Goal: Task Accomplishment & Management: Manage account settings

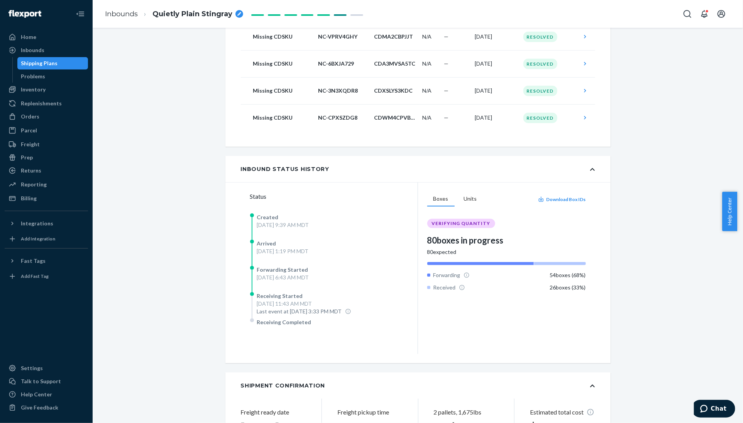
scroll to position [232, 0]
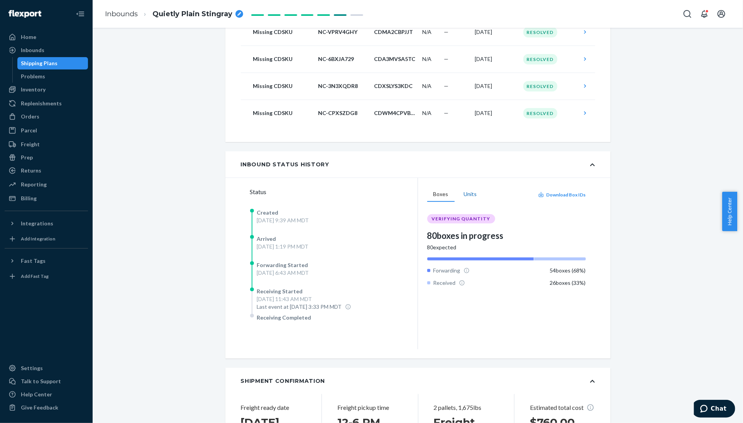
click at [469, 195] on button "Units" at bounding box center [470, 194] width 25 height 15
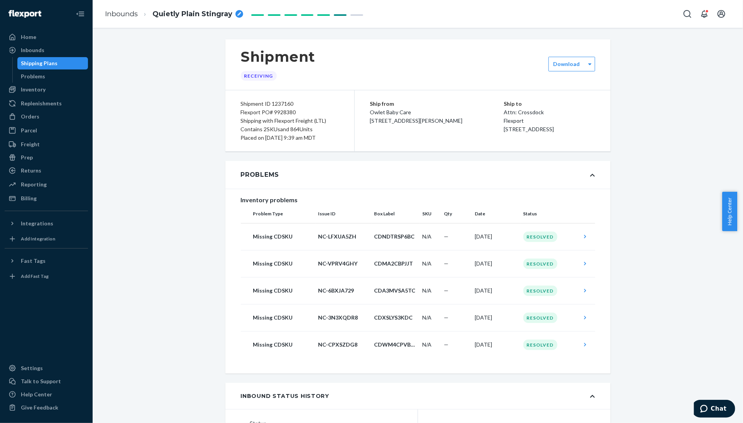
scroll to position [39, 0]
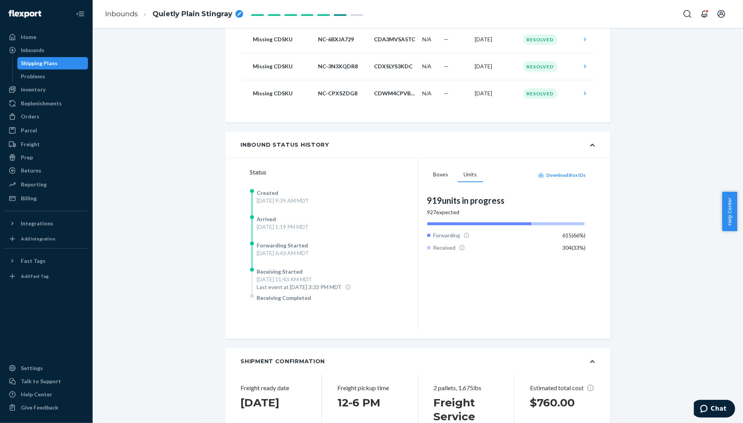
scroll to position [270, 0]
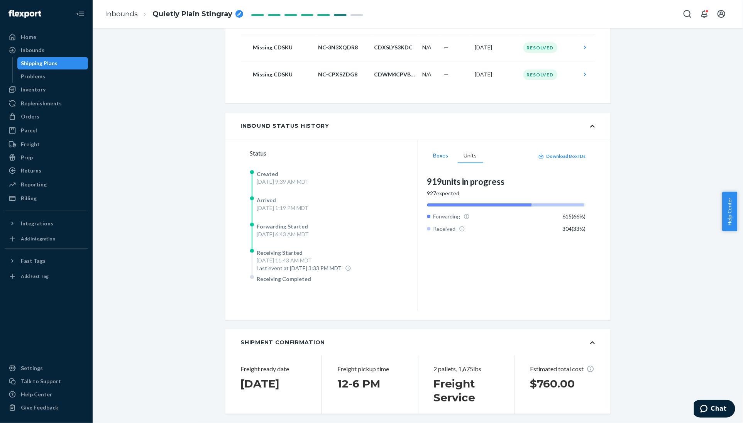
click at [431, 154] on button "Boxes" at bounding box center [440, 156] width 27 height 15
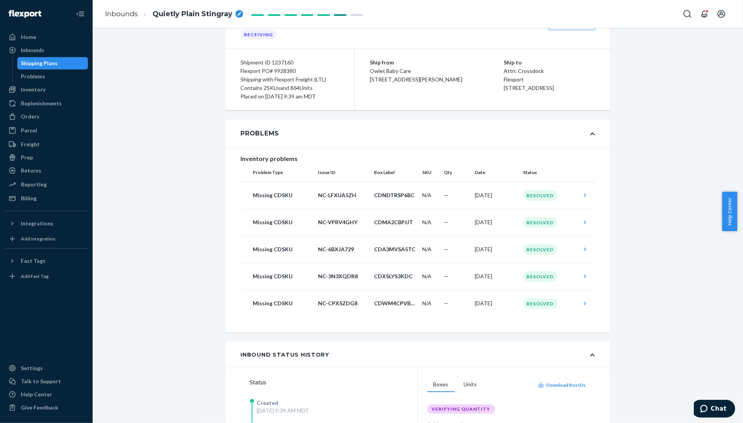
scroll to position [0, 0]
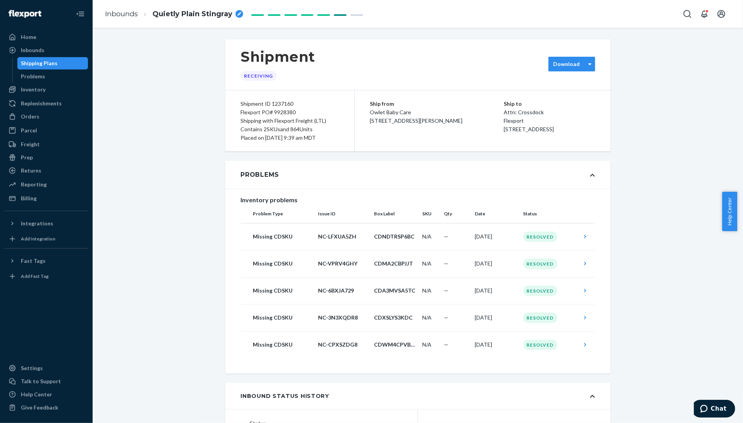
click at [561, 66] on label "Download" at bounding box center [567, 64] width 27 height 8
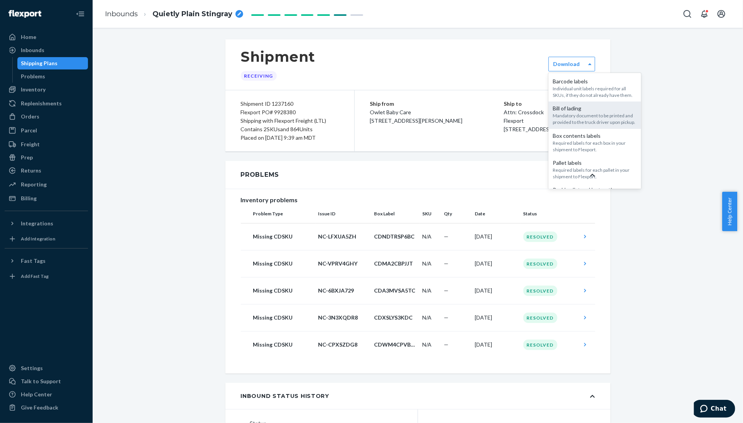
click at [587, 124] on div "Mandatory document to be printed and provided to the truck driver upon pickup." at bounding box center [594, 118] width 83 height 13
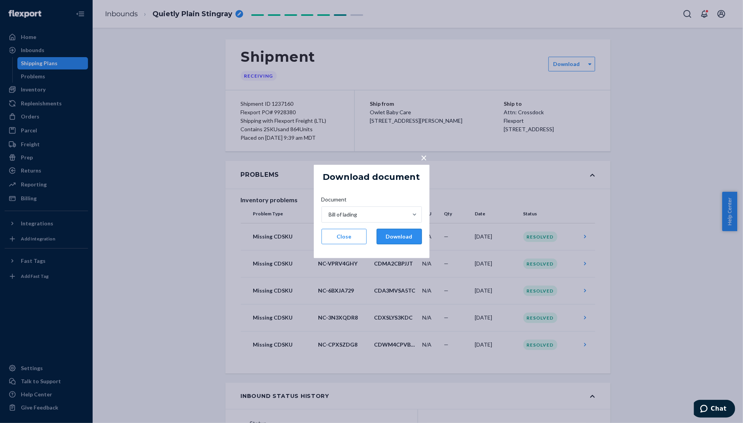
click at [385, 235] on button "Download" at bounding box center [399, 236] width 45 height 15
click at [648, 149] on div "× Download document Document Bill of lading Close Download" at bounding box center [371, 211] width 743 height 423
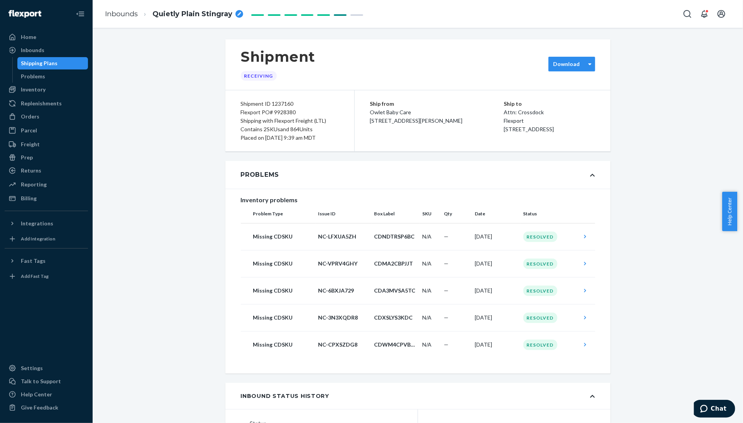
click at [585, 70] on div at bounding box center [590, 64] width 10 height 14
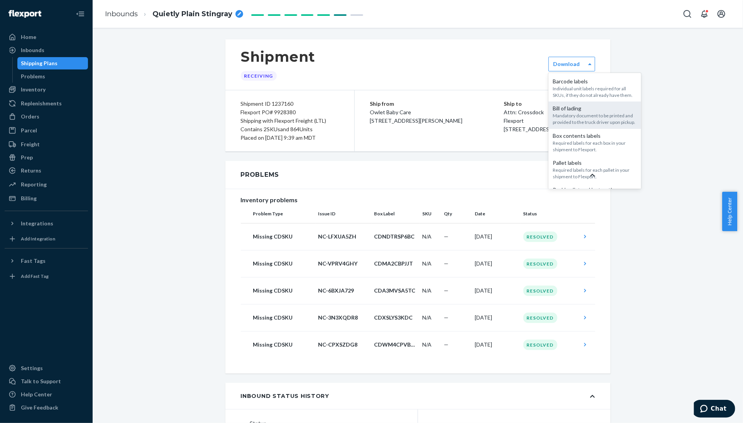
scroll to position [36, 0]
click at [583, 122] on div "Required labels for each box in your shipment to Flexport." at bounding box center [594, 123] width 83 height 13
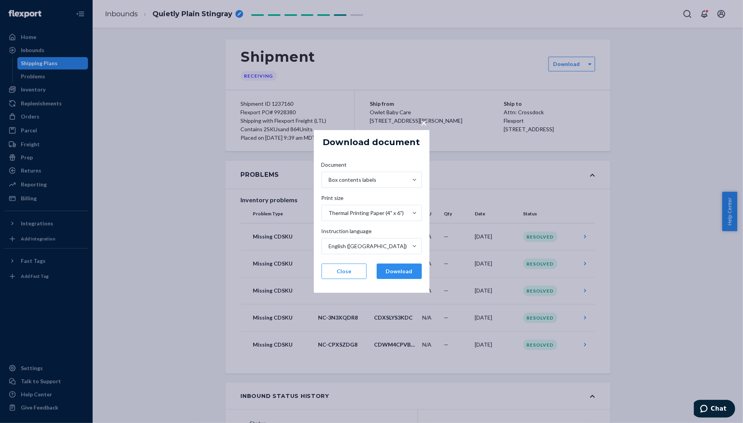
click at [425, 124] on span "×" at bounding box center [424, 122] width 6 height 13
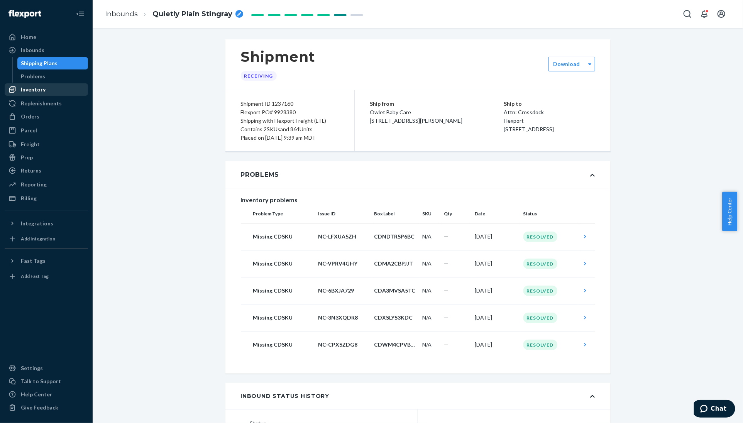
click at [35, 91] on div "Inventory" at bounding box center [33, 90] width 25 height 8
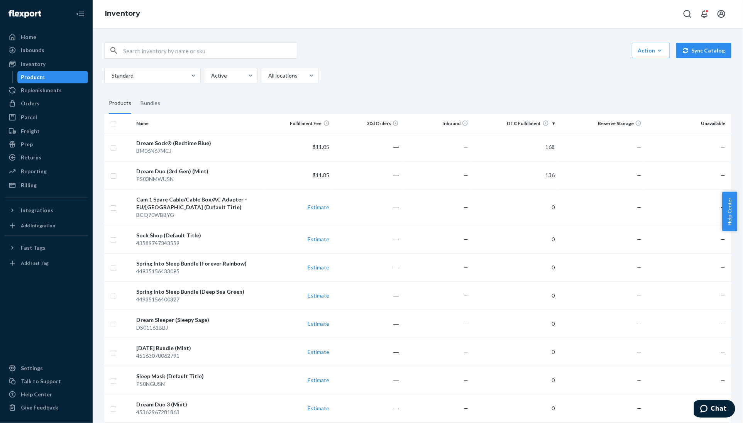
click at [477, 76] on div "Standard Active All locations" at bounding box center [414, 75] width 621 height 15
drag, startPoint x: 181, startPoint y: 142, endPoint x: 168, endPoint y: 141, distance: 13.2
click at [168, 141] on div "Dream Sock® (Bedtime Blue)" at bounding box center [198, 143] width 124 height 8
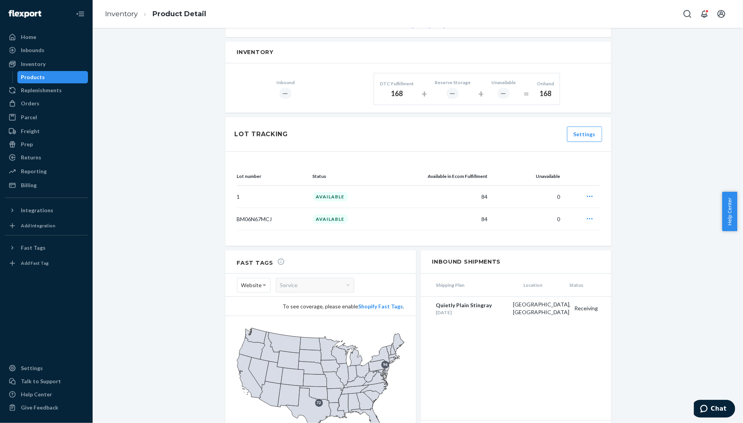
scroll to position [429, 0]
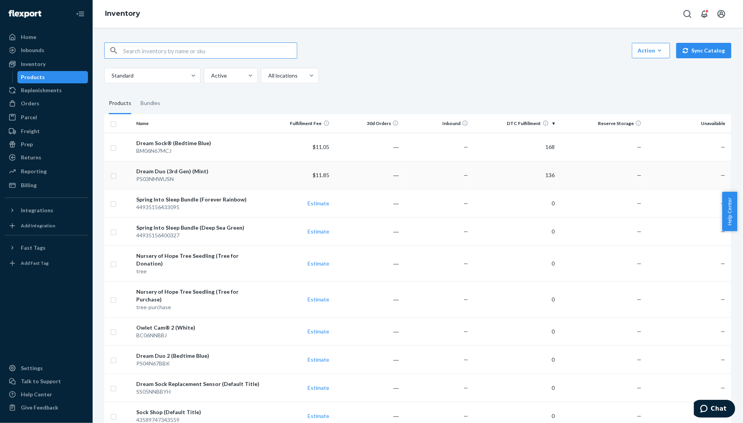
click at [253, 173] on div "Dream Duo (3rd Gen) (Mint)" at bounding box center [198, 172] width 124 height 8
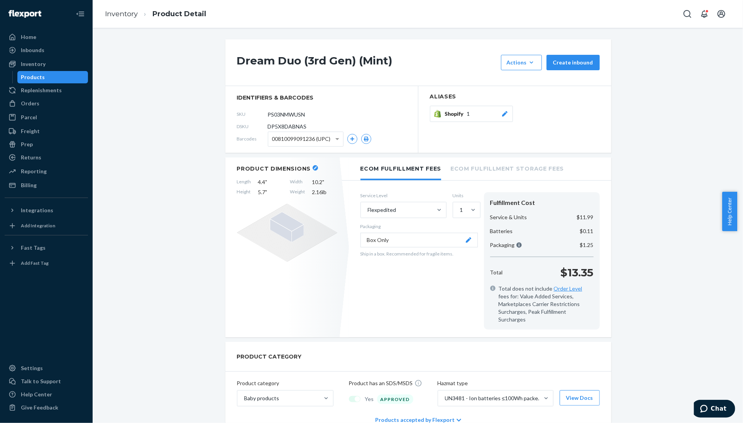
drag, startPoint x: 310, startPoint y: 113, endPoint x: 256, endPoint y: 113, distance: 53.3
click at [256, 113] on div "SKU PS03NMWUSN" at bounding box center [321, 114] width 169 height 12
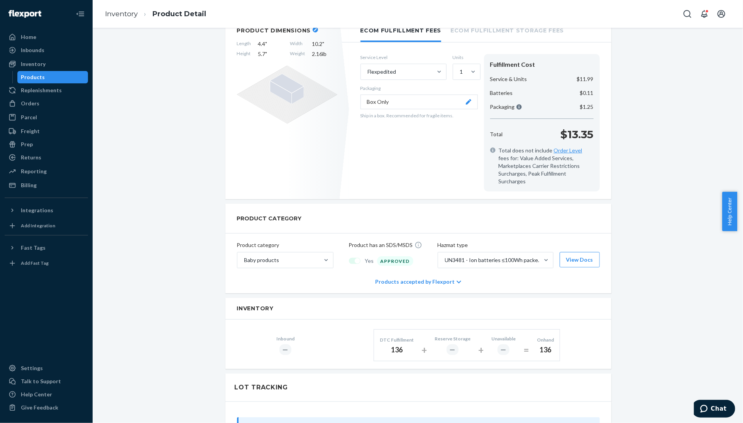
scroll to position [154, 0]
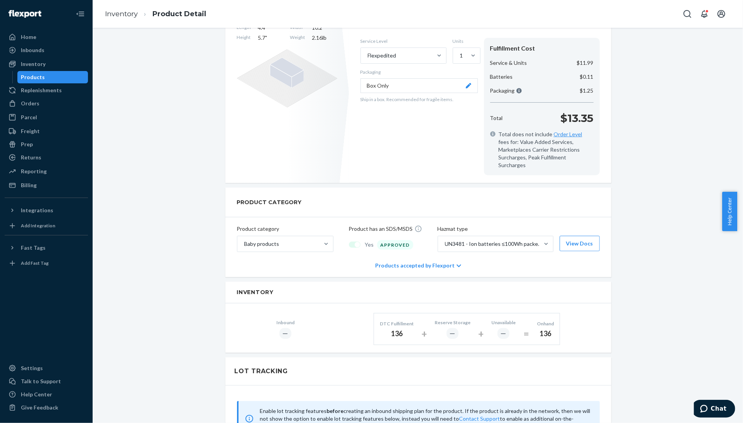
click at [212, 254] on div "Dream Duo (3rd Gen) (Mint) Actions Hide Request removal Create inbound identifi…" at bounding box center [417, 290] width 639 height 811
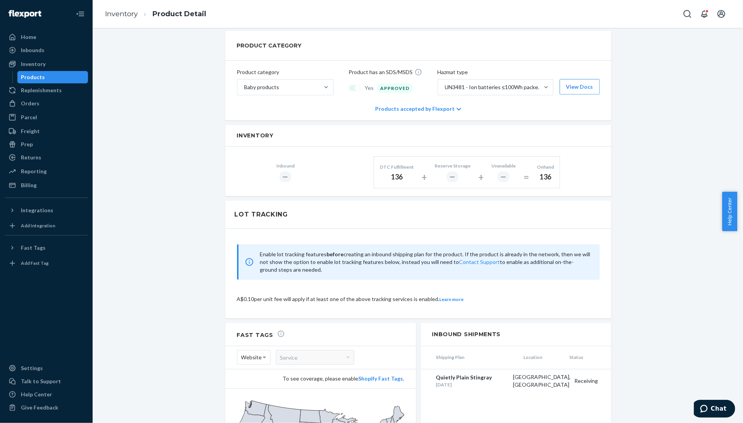
scroll to position [347, 0]
